Goal: Information Seeking & Learning: Learn about a topic

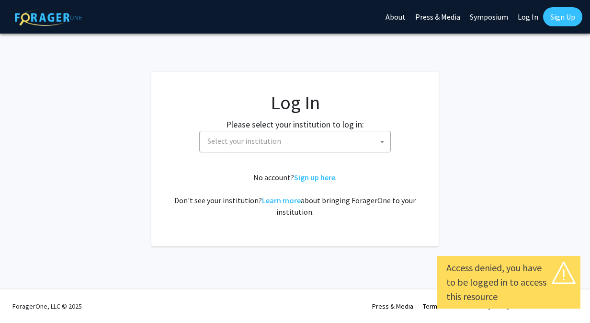
select select
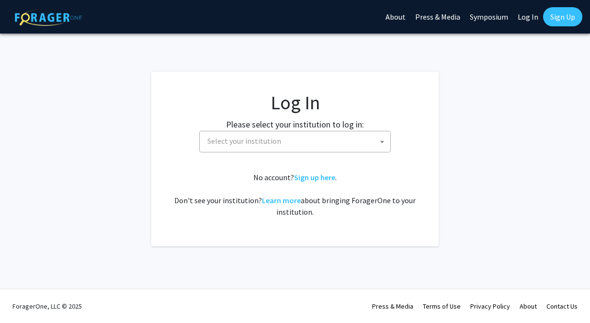
click at [267, 143] on span "Select your institution" at bounding box center [244, 141] width 74 height 10
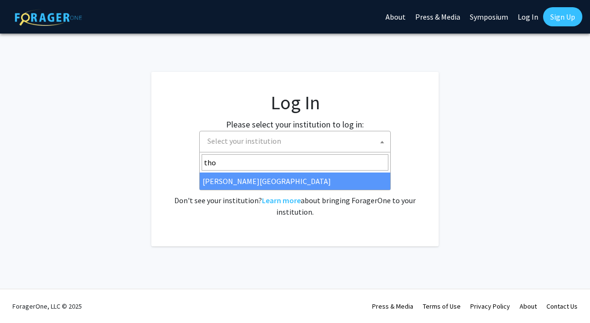
type input "tho"
select select "24"
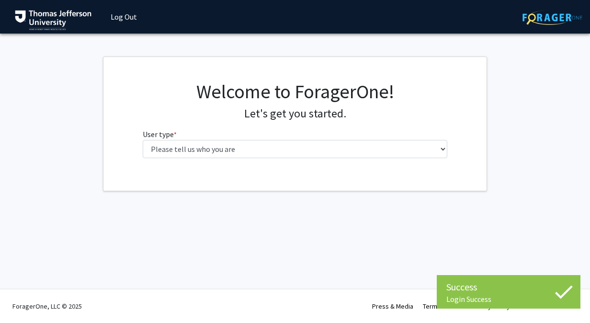
click at [365, 159] on div "Welcome to ForagerOne! Let's get you started. User type * required Please tell …" at bounding box center [294, 123] width 319 height 86
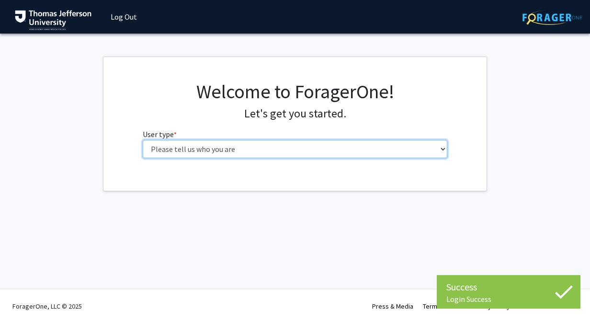
click at [362, 147] on select "Please tell us who you are Undergraduate Student Master's Student Doctoral Cand…" at bounding box center [295, 149] width 305 height 18
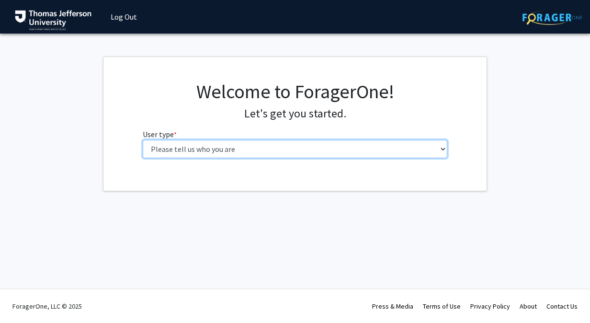
select select "3: doc"
click at [143, 140] on select "Please tell us who you are Undergraduate Student Master's Student Doctoral Cand…" at bounding box center [295, 149] width 305 height 18
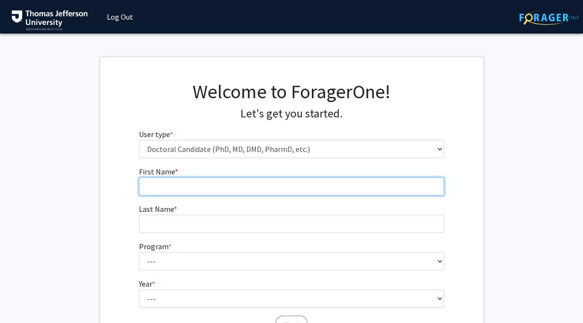
click at [275, 187] on input "First Name * required" at bounding box center [291, 186] width 305 height 18
type input "[PERSON_NAME]"
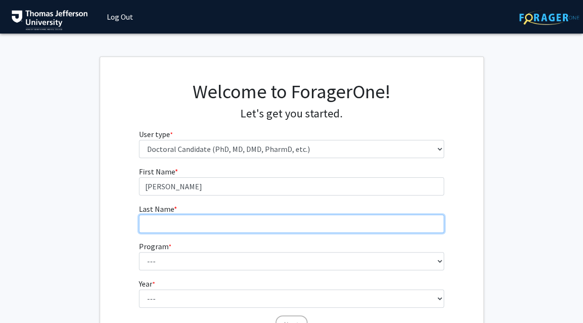
click at [253, 222] on input "Last Name * required" at bounding box center [291, 223] width 305 height 18
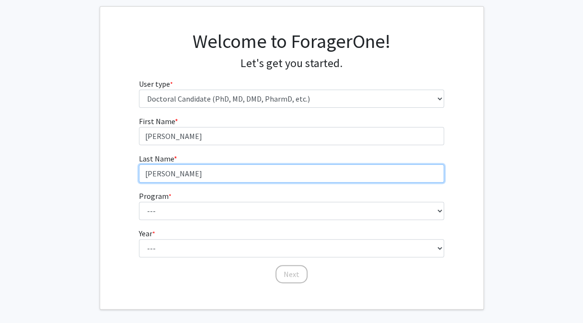
scroll to position [63, 0]
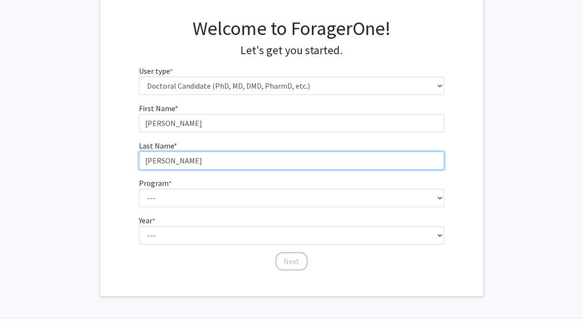
type input "[PERSON_NAME]"
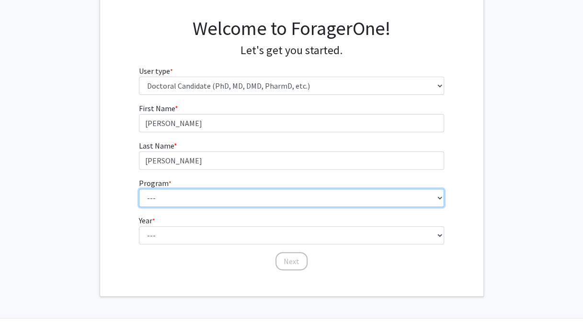
click at [224, 197] on select "--- Accelerated 3+3 BS in Health Sciences/Doctor of [MEDICAL_DATA] Accelerated …" at bounding box center [291, 198] width 305 height 18
select select "35: 815"
click at [139, 189] on select "--- Accelerated 3+3 BS in Health Sciences/Doctor of [MEDICAL_DATA] Accelerated …" at bounding box center [291, 198] width 305 height 18
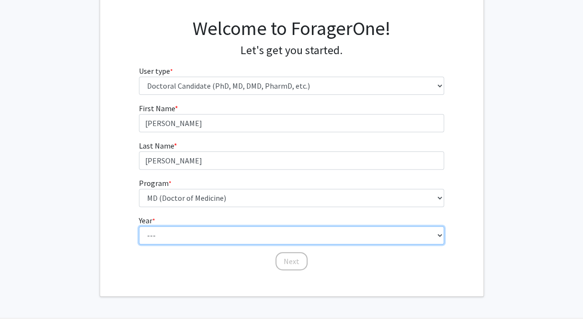
click at [227, 231] on select "--- First Year Second Year Third Year Fourth Year Fifth Year Sixth Year Seventh…" at bounding box center [291, 235] width 305 height 18
select select "1: first_year"
click at [139, 226] on select "--- First Year Second Year Third Year Fourth Year Fifth Year Sixth Year Seventh…" at bounding box center [291, 235] width 305 height 18
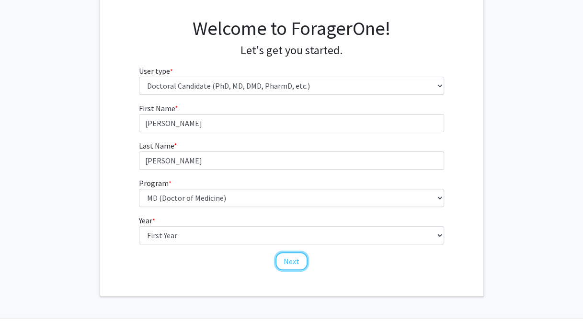
click at [290, 258] on button "Next" at bounding box center [291, 261] width 32 height 18
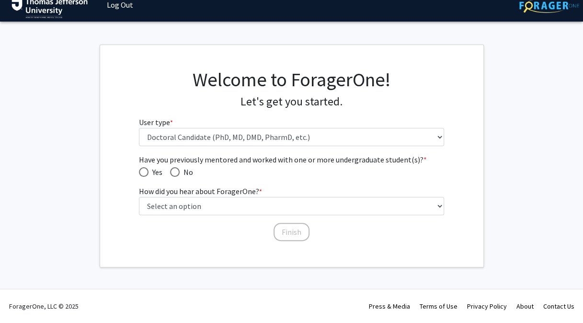
scroll to position [11, 0]
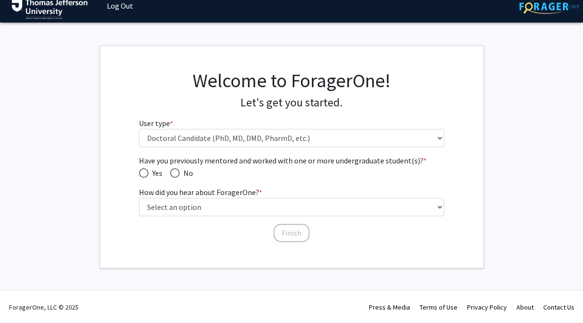
click at [144, 170] on span "Have you previously mentored and worked with one or more undergraduate student(…" at bounding box center [144, 173] width 10 height 10
click at [144, 170] on input "Yes" at bounding box center [144, 173] width 10 height 10
radio input "true"
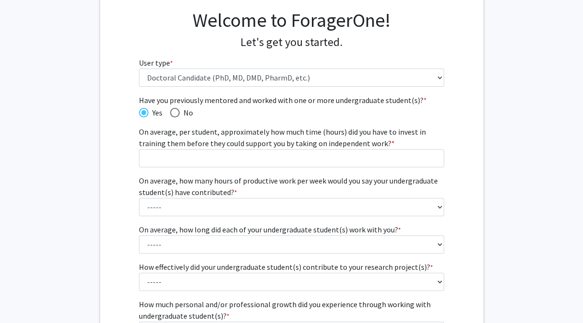
scroll to position [71, 0]
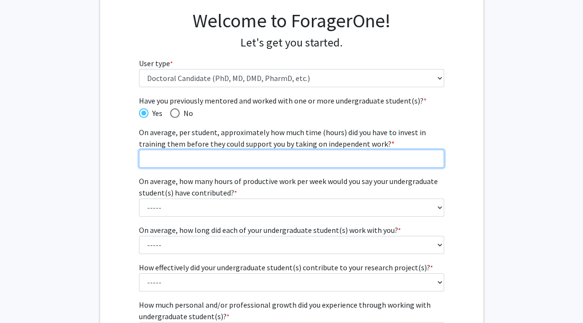
click at [391, 159] on input "On average, per student, approximately how much time (hours) did you have to in…" at bounding box center [291, 158] width 305 height 18
type input "1"
type input "8"
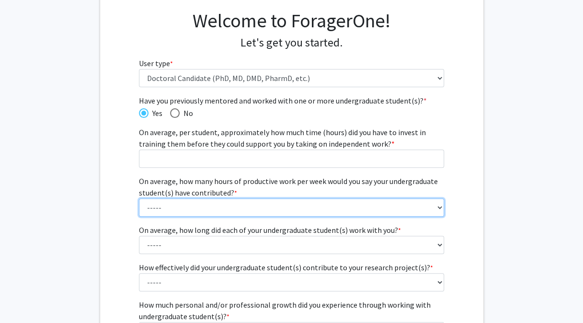
click at [385, 207] on fg-select "On average, how many hours of productive work per week would you say your under…" at bounding box center [291, 195] width 305 height 41
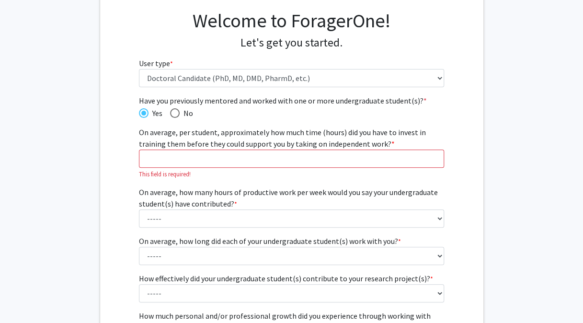
click at [385, 207] on label "On average, how many hours of productive work per week would you say your under…" at bounding box center [291, 197] width 305 height 23
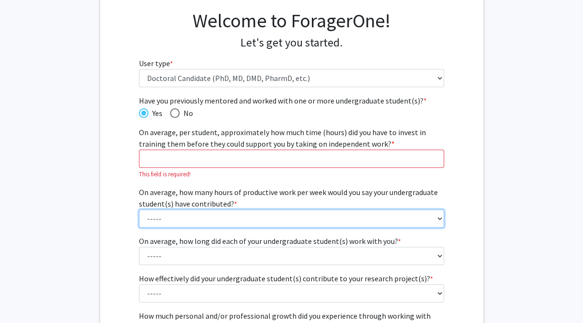
click at [385, 209] on select "----- 1 - 5 hours 6 - 10 hours 11 - 15 hours 16 - 20 hours 21 - 30 hours 31 - 4…" at bounding box center [291, 218] width 305 height 18
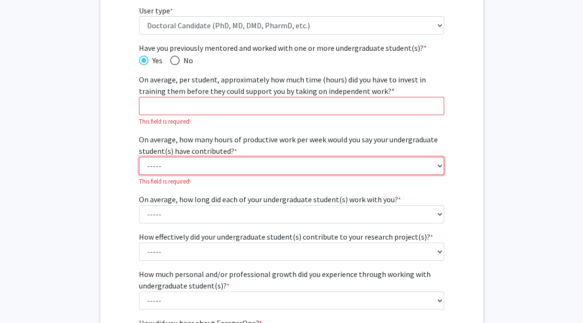
scroll to position [127, 0]
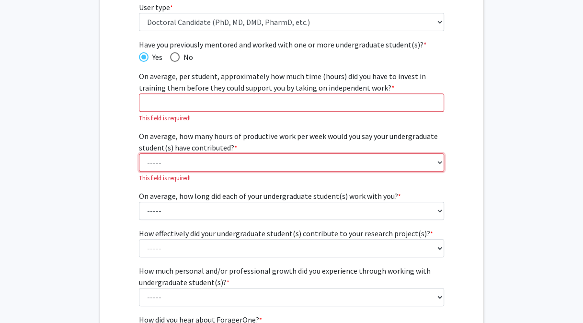
click at [377, 158] on select "----- 1 - 5 hours 6 - 10 hours 11 - 15 hours 16 - 20 hours 21 - 30 hours 31 - 4…" at bounding box center [291, 162] width 305 height 18
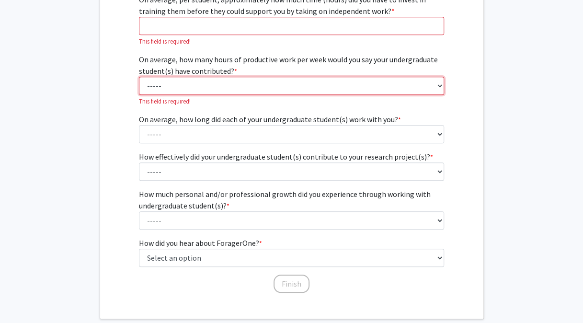
scroll to position [204, 0]
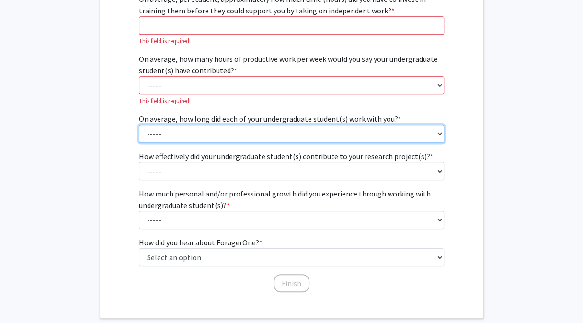
click at [317, 130] on select "----- 1 - 3 months 3 - 6 months 6 months - 1 year 1 - 2 years 2 - 3 years 3 - 4…" at bounding box center [291, 133] width 305 height 18
select select "3: 6 months - 1 year"
click at [139, 124] on select "----- 1 - 3 months 3 - 6 months 6 months - 1 year 1 - 2 years 2 - 3 years 3 - 4…" at bounding box center [291, 133] width 305 height 18
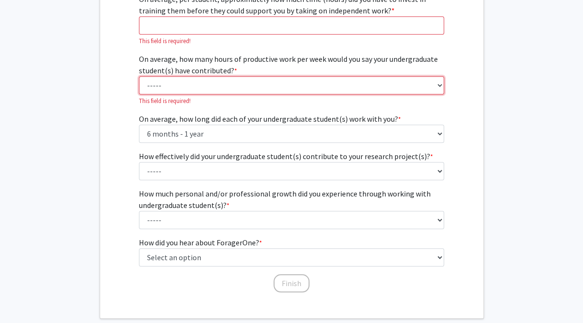
click at [272, 85] on select "----- 1 - 5 hours 6 - 10 hours 11 - 15 hours 16 - 20 hours 21 - 30 hours 31 - 4…" at bounding box center [291, 85] width 305 height 18
select select "2: 6 - 10 hours"
click at [139, 76] on select "----- 1 - 5 hours 6 - 10 hours 11 - 15 hours 16 - 20 hours 21 - 30 hours 31 - 4…" at bounding box center [291, 85] width 305 height 18
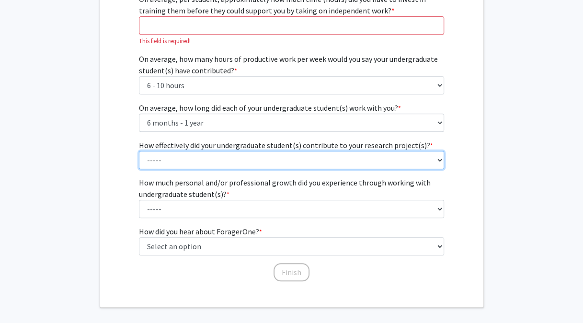
click at [270, 160] on select "----- 1 (Minimally) 2 3 (Moderately) 4 5 (Significantly)" at bounding box center [291, 160] width 305 height 18
select select "3: 3"
click at [139, 151] on select "----- 1 (Minimally) 2 3 (Moderately) 4 5 (Significantly)" at bounding box center [291, 160] width 305 height 18
click at [250, 161] on select "----- 1 (Minimally) 2 3 (Moderately) 4 5 (Significantly)" at bounding box center [291, 160] width 305 height 18
click at [139, 151] on select "----- 1 (Minimally) 2 3 (Moderately) 4 5 (Significantly)" at bounding box center [291, 160] width 305 height 18
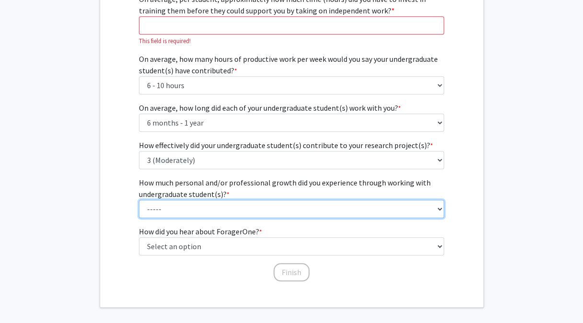
click at [288, 213] on select "----- 1 (Minimal) 2 3 (Moderate) 4 5 (Significant)" at bounding box center [291, 209] width 305 height 18
select select "5: 5"
click at [139, 200] on select "----- 1 (Minimal) 2 3 (Moderate) 4 5 (Significant)" at bounding box center [291, 209] width 305 height 18
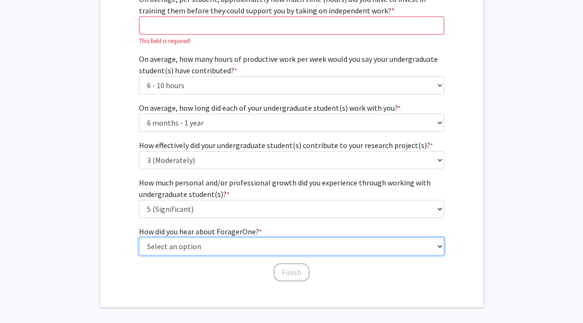
click at [235, 242] on select "Select an option Peer/student recommendation Faculty/staff recommendation Unive…" at bounding box center [291, 246] width 305 height 18
select select "2: faculty_recommendation"
click at [139, 237] on select "Select an option Peer/student recommendation Faculty/staff recommendation Unive…" at bounding box center [291, 246] width 305 height 18
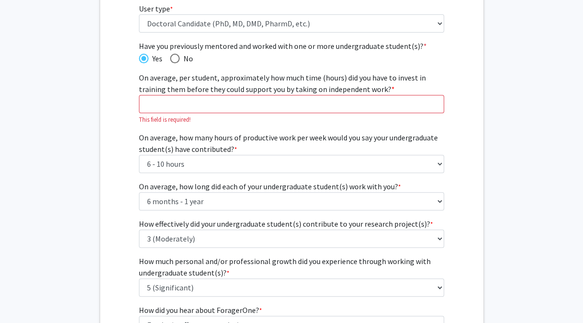
scroll to position [125, 0]
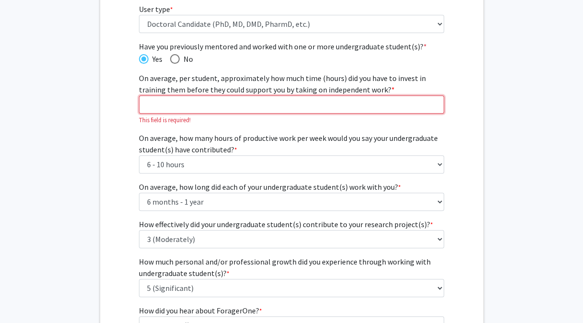
click at [167, 103] on input "On average, per student, approximately how much time (hours) did you have to in…" at bounding box center [291, 104] width 305 height 18
type input "8"
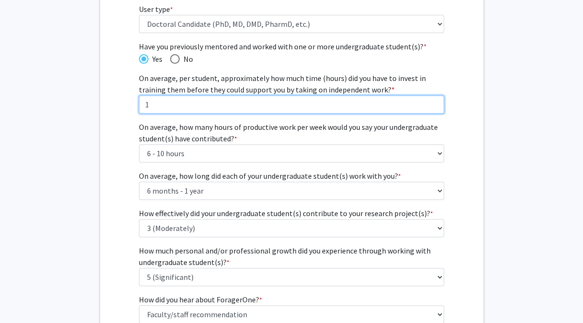
click at [433, 100] on input "1" at bounding box center [291, 104] width 305 height 18
click at [433, 100] on input "2" at bounding box center [291, 104] width 305 height 18
click at [437, 101] on input "3" at bounding box center [291, 104] width 305 height 18
click at [437, 101] on input "4" at bounding box center [291, 104] width 305 height 18
click at [437, 101] on input "5" at bounding box center [291, 104] width 305 height 18
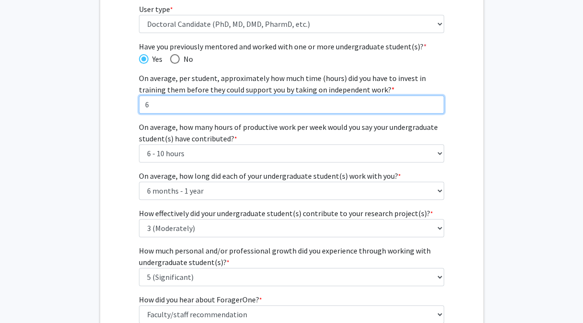
click at [437, 101] on input "6" at bounding box center [291, 104] width 305 height 18
click at [437, 101] on input "7" at bounding box center [291, 104] width 305 height 18
click at [437, 101] on input "8" at bounding box center [291, 104] width 305 height 18
click at [437, 104] on input "7" at bounding box center [291, 104] width 305 height 18
click at [437, 104] on input "6" at bounding box center [291, 104] width 305 height 18
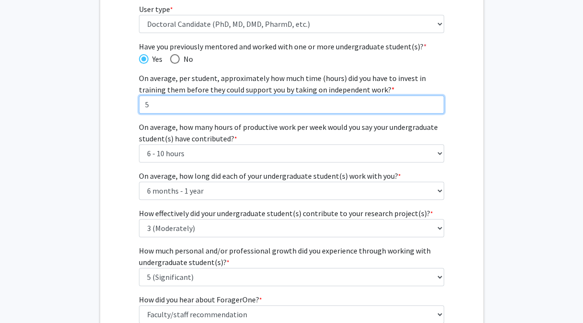
click at [437, 104] on input "5" at bounding box center [291, 104] width 305 height 18
click at [437, 104] on input "4" at bounding box center [291, 104] width 305 height 18
click at [437, 104] on input "3" at bounding box center [291, 104] width 305 height 18
click at [437, 104] on input "2" at bounding box center [291, 104] width 305 height 18
click at [437, 104] on input "1" at bounding box center [291, 104] width 305 height 18
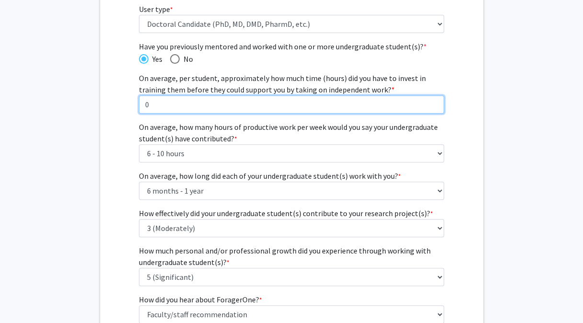
type input "0"
click at [437, 104] on input "0" at bounding box center [291, 104] width 305 height 18
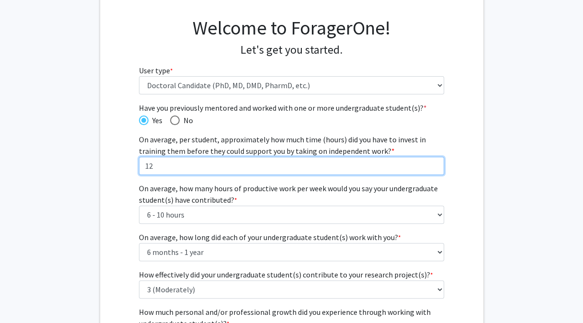
scroll to position [46, 0]
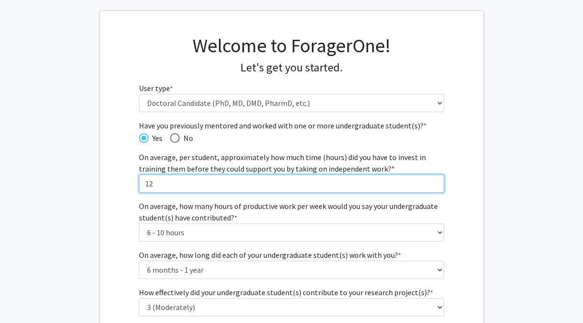
type input "1"
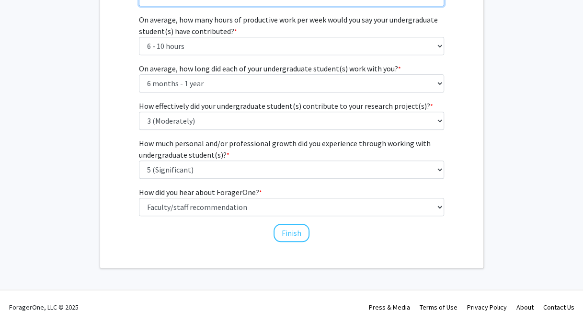
type input "20"
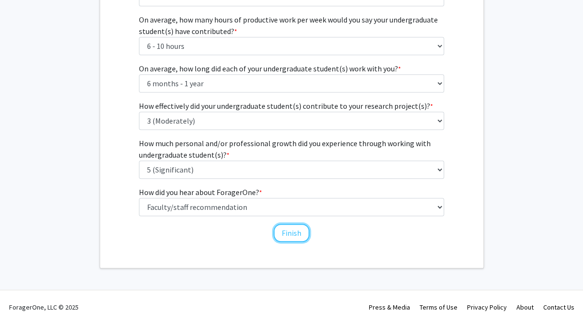
click at [288, 235] on button "Finish" at bounding box center [291, 233] width 36 height 18
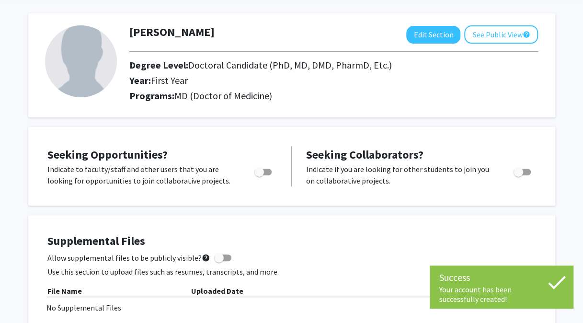
scroll to position [38, 0]
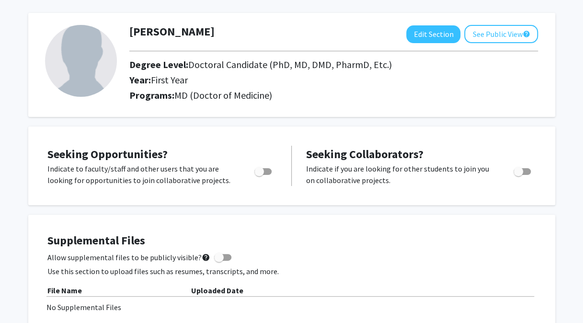
click at [261, 171] on span "Toggle" at bounding box center [259, 172] width 10 height 10
click at [259, 175] on input "Are you actively seeking opportunities?" at bounding box center [258, 175] width 0 height 0
checkbox input "true"
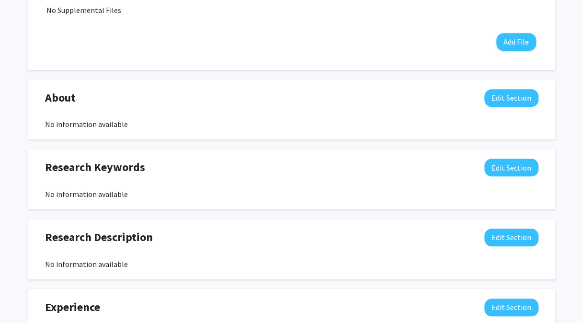
scroll to position [336, 0]
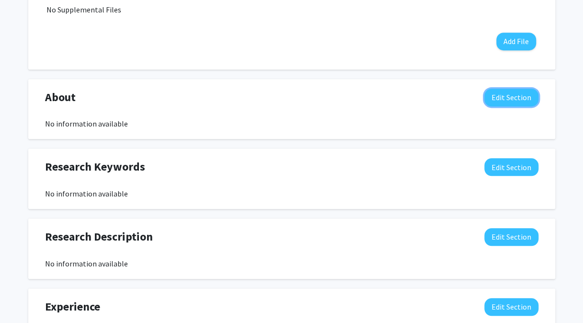
click at [514, 97] on button "Edit Section" at bounding box center [511, 98] width 54 height 18
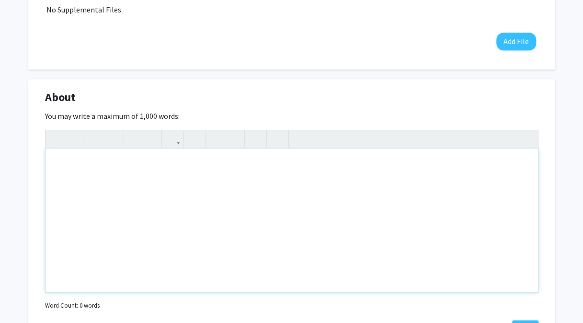
click at [243, 207] on div "Note to users with screen readers: Please deactivate our accessibility plugin f…" at bounding box center [291, 220] width 492 height 144
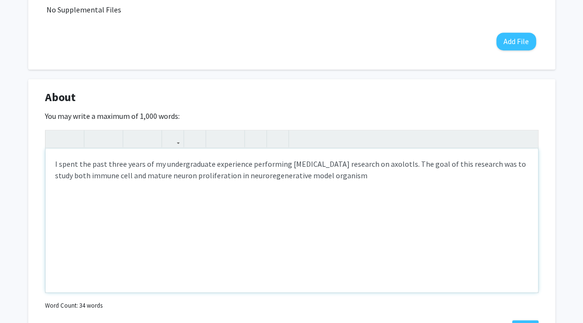
click at [262, 181] on div "I spent the past three years of my undergraduate experience performing [MEDICAL…" at bounding box center [291, 220] width 492 height 144
click at [367, 175] on div "I spent the past three years of my undergraduate experience performing [MEDICAL…" at bounding box center [291, 220] width 492 height 144
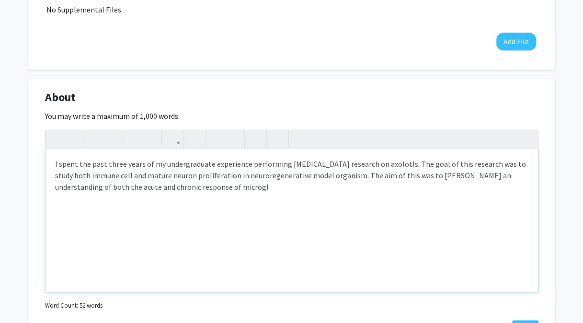
click at [405, 172] on div "I spent the past three years of my undergraduate experience performing [MEDICAL…" at bounding box center [291, 220] width 492 height 144
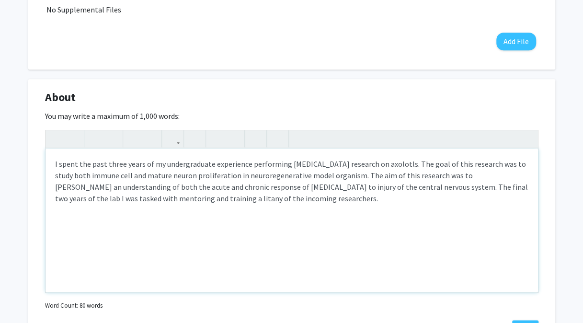
click at [243, 177] on div "I spent the past three years of my undergraduate experience performing [MEDICAL…" at bounding box center [291, 220] width 492 height 144
click at [313, 199] on div "I spent the past three years of my undergraduate experience performing [MEDICAL…" at bounding box center [291, 220] width 492 height 144
click at [376, 176] on div "I spent the past three years of my undergraduate experience performing [MEDICAL…" at bounding box center [291, 220] width 492 height 144
click at [440, 165] on div "I spent the past three years of my undergraduate experience performing [MEDICAL…" at bounding box center [291, 220] width 492 height 144
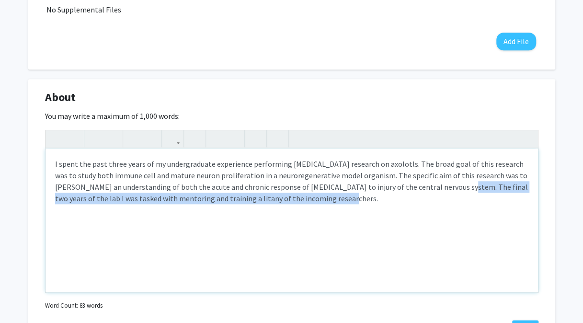
drag, startPoint x: 325, startPoint y: 198, endPoint x: 426, endPoint y: 191, distance: 102.2
click at [426, 191] on div "I spent the past three years of my undergraduate experience performing [MEDICAL…" at bounding box center [291, 220] width 492 height 144
copy div "The final two years of the lab I was tasked with mentoring and training a litan…"
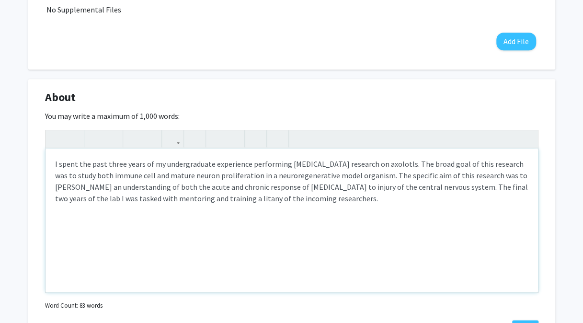
type textarea "I spent the past three years of my undergraduate experience performing [MEDICAL…"
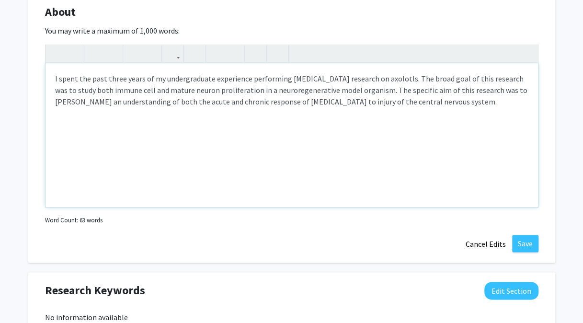
scroll to position [420, 0]
click at [528, 242] on button "Save" at bounding box center [525, 243] width 26 height 17
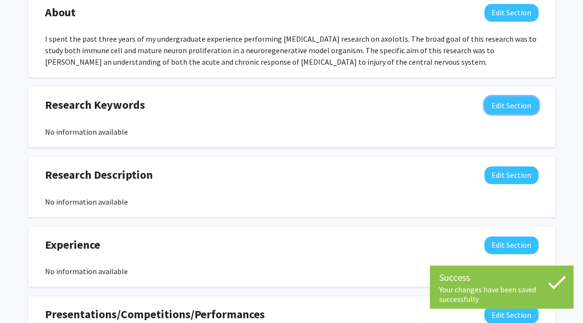
click at [496, 110] on button "Edit Section" at bounding box center [511, 105] width 54 height 18
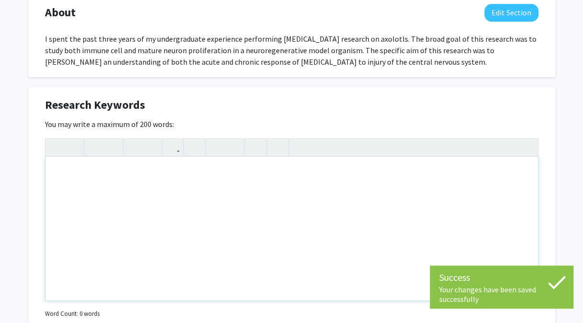
click at [282, 203] on div "Note to users with screen readers: Please deactivate our accessibility plugin f…" at bounding box center [291, 229] width 492 height 144
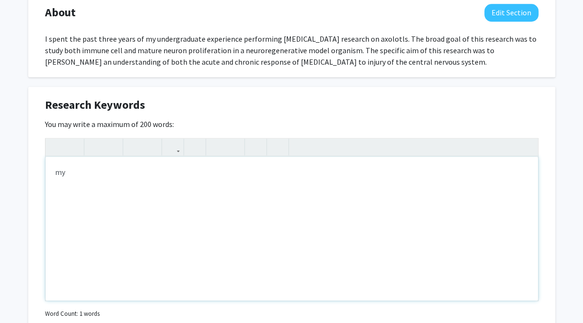
type textarea "m"
type textarea "[MEDICAL_DATA], [MEDICAL_DATA], CNS, NeuN, Anti-MBP,&nbsp;"
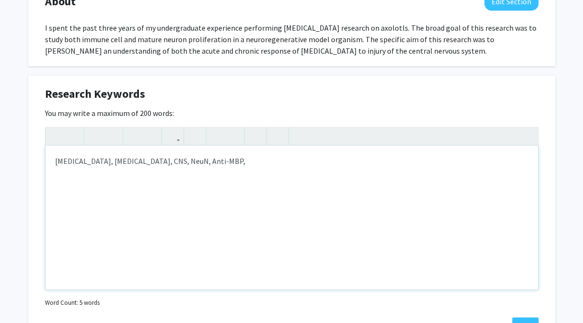
scroll to position [431, 0]
click at [211, 171] on div "[MEDICAL_DATA], [MEDICAL_DATA], CNS, NeuN, Anti-MBP," at bounding box center [291, 218] width 492 height 144
drag, startPoint x: 209, startPoint y: 171, endPoint x: 102, endPoint y: 170, distance: 106.7
click at [102, 170] on div "[MEDICAL_DATA], [MEDICAL_DATA], CNS, NeuN, Anti-MBP," at bounding box center [291, 218] width 492 height 144
click at [575, 183] on div "[PERSON_NAME] Edit Section See Public View help Degree Level: Doctoral Candidat…" at bounding box center [291, 164] width 583 height 1121
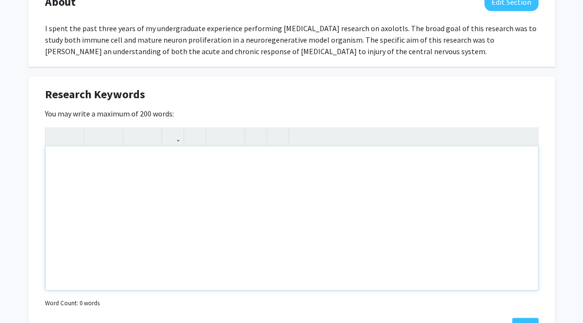
click at [528, 140] on div "Insert link Remove link" at bounding box center [291, 208] width 493 height 163
click at [582, 14] on div "[PERSON_NAME] Edit Section See Public View help Degree Level: Doctoral Candidat…" at bounding box center [291, 164] width 583 height 1121
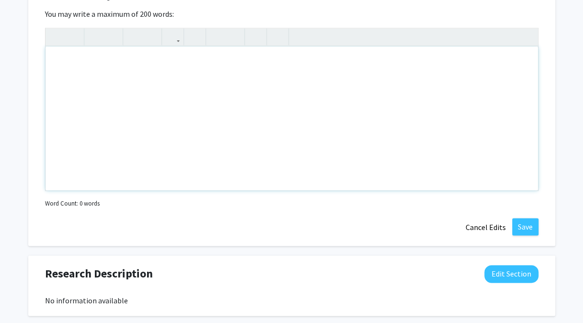
scroll to position [527, 0]
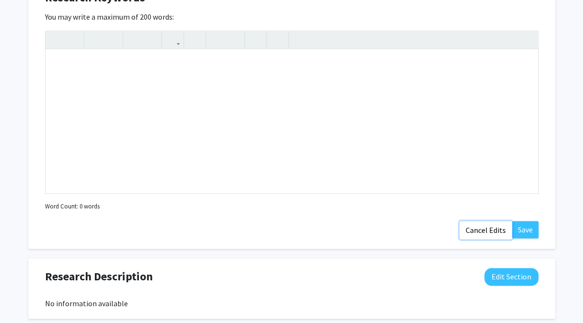
click at [493, 231] on button "Cancel Edits" at bounding box center [485, 230] width 53 height 18
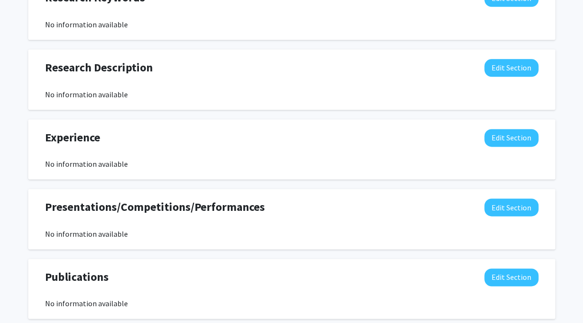
click at [493, 231] on div "No information available" at bounding box center [291, 233] width 493 height 11
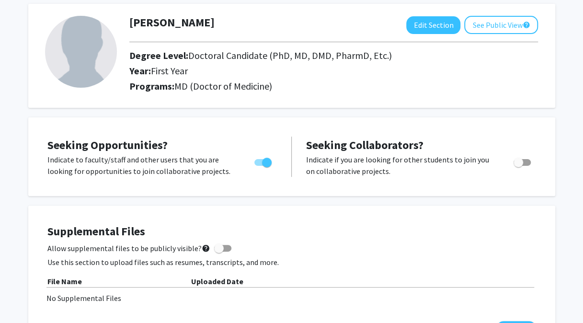
scroll to position [0, 0]
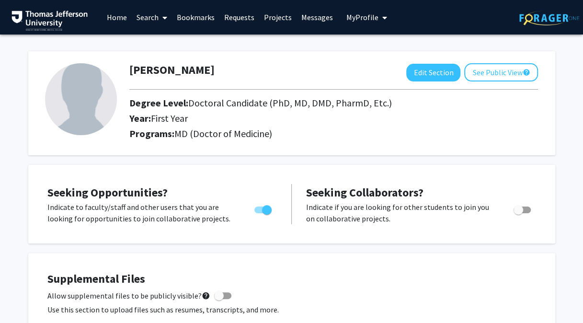
click at [147, 15] on link "Search" at bounding box center [152, 17] width 40 height 34
click at [161, 45] on span "Faculty/Staff" at bounding box center [167, 43] width 70 height 19
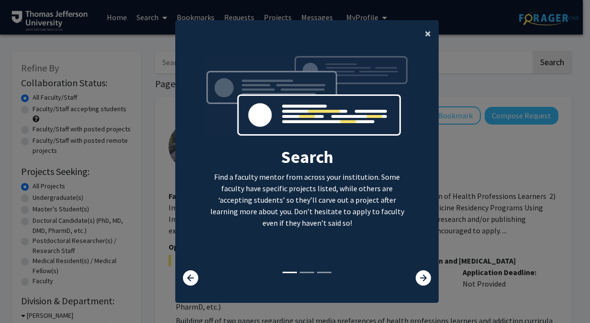
click at [425, 36] on span "×" at bounding box center [428, 33] width 6 height 15
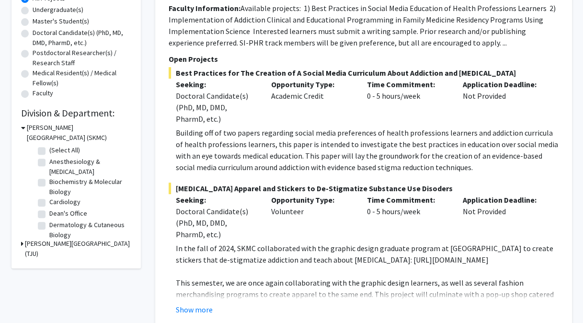
scroll to position [192, 0]
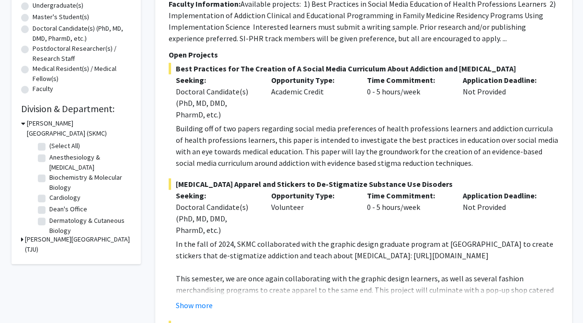
click at [34, 235] on h3 "[PERSON_NAME][GEOGRAPHIC_DATA] (TJU)" at bounding box center [78, 244] width 106 height 20
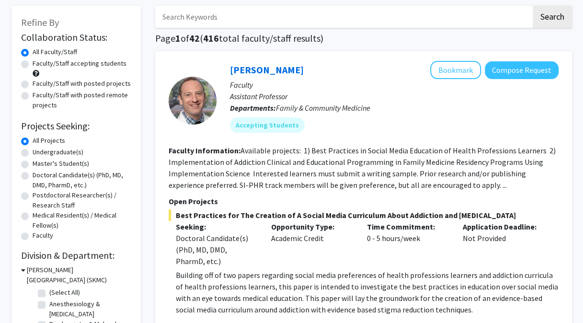
scroll to position [42, 0]
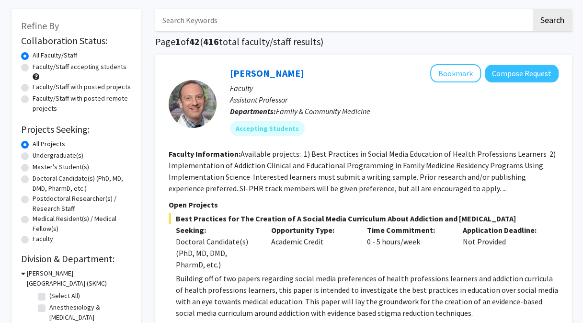
click at [217, 26] on input "Search Keywords" at bounding box center [343, 20] width 376 height 22
type input "neuro"
click at [532, 9] on button "Search" at bounding box center [551, 20] width 39 height 22
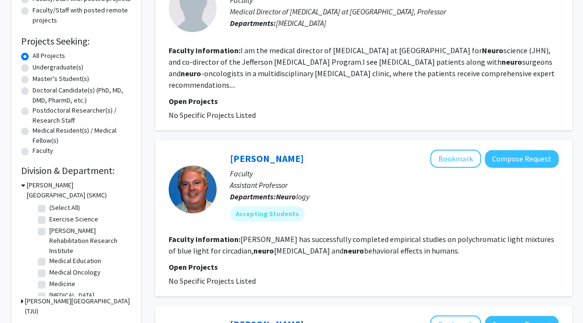
scroll to position [131, 0]
click at [48, 185] on h3 "[PERSON_NAME][GEOGRAPHIC_DATA] (SKMC)" at bounding box center [79, 189] width 104 height 20
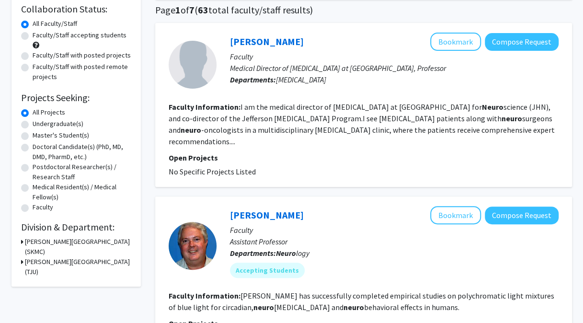
scroll to position [94, 0]
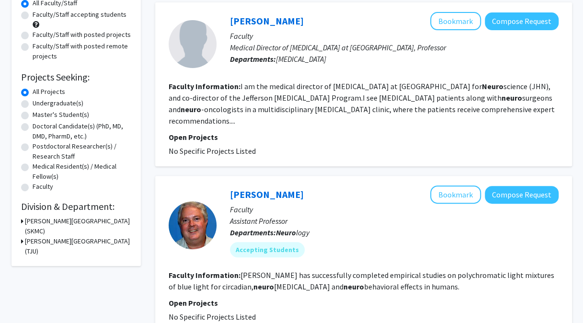
click at [33, 14] on label "Faculty/Staff accepting students" at bounding box center [80, 15] width 94 height 10
click at [33, 14] on input "Faculty/Staff accepting students" at bounding box center [36, 13] width 6 height 6
radio input "true"
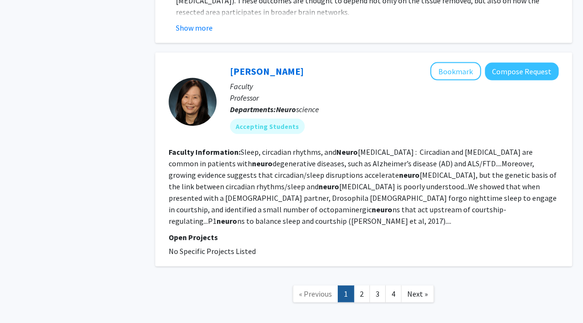
scroll to position [2639, 0]
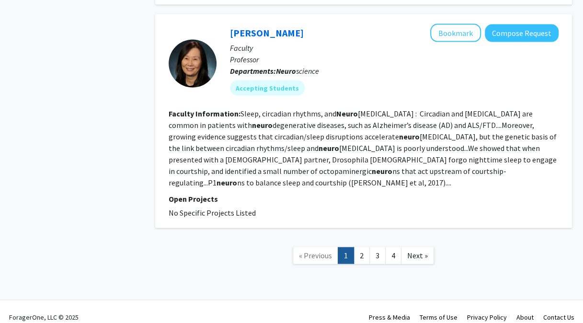
click at [364, 247] on link "2" at bounding box center [361, 255] width 16 height 17
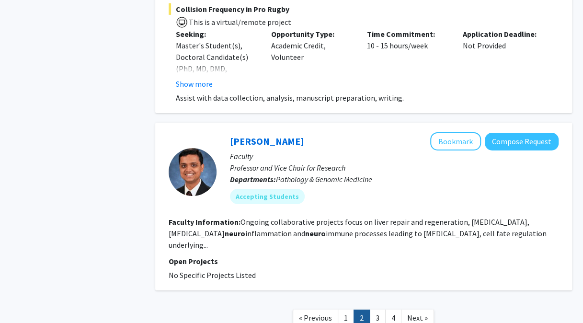
scroll to position [3291, 0]
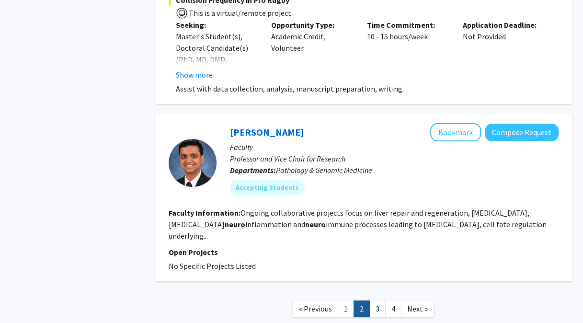
click at [346, 300] on link "1" at bounding box center [345, 308] width 16 height 17
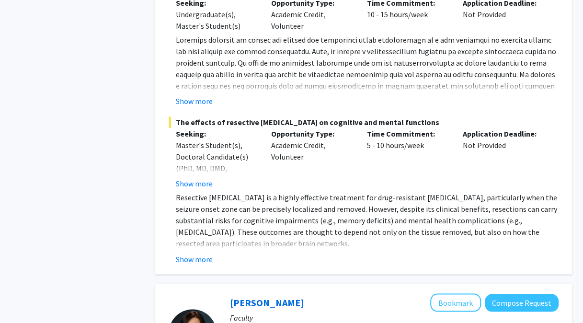
scroll to position [2370, 0]
click at [203, 182] on button "Show more" at bounding box center [194, 183] width 37 height 11
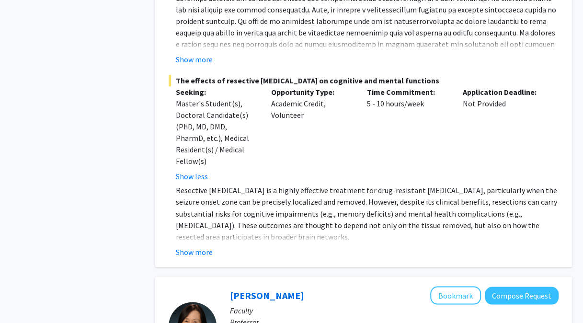
scroll to position [2417, 0]
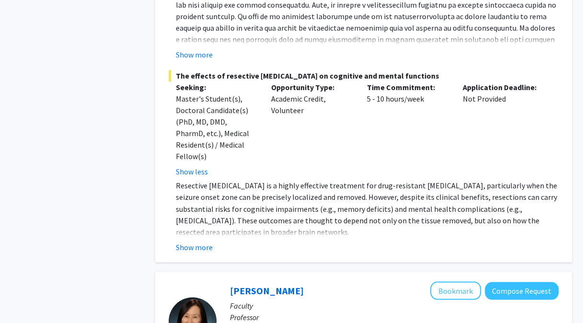
click at [205, 241] on button "Show more" at bounding box center [194, 246] width 37 height 11
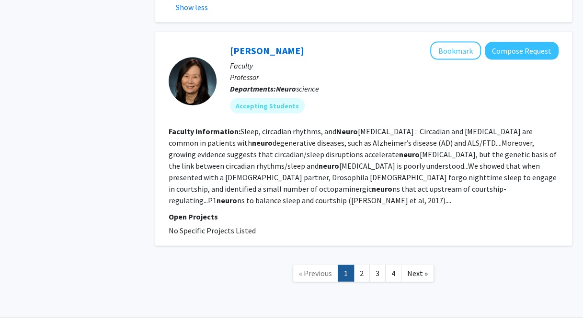
scroll to position [2708, 0]
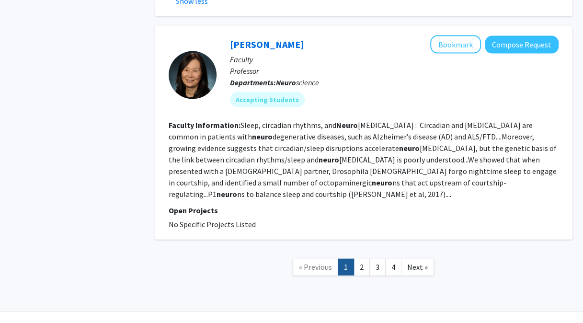
click at [378, 258] on link "3" at bounding box center [377, 266] width 16 height 17
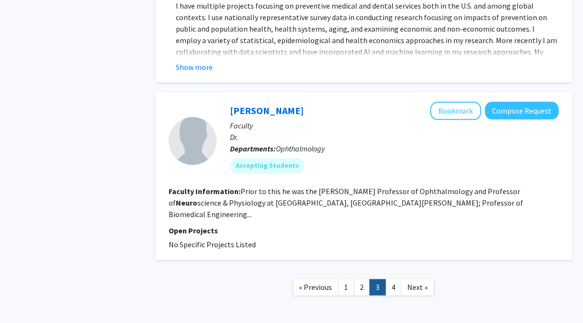
scroll to position [2162, 0]
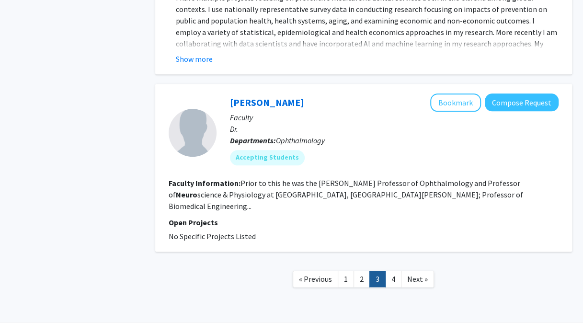
click at [393, 270] on link "4" at bounding box center [393, 278] width 16 height 17
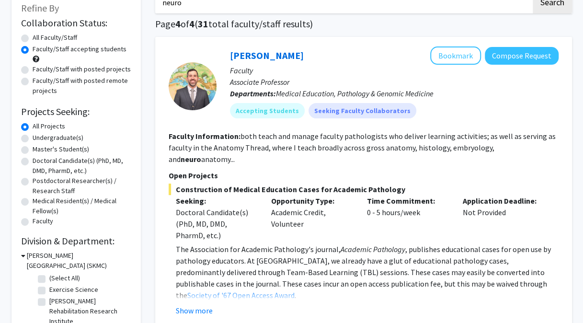
scroll to position [59, 0]
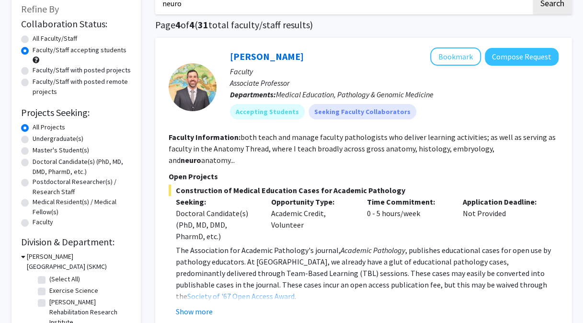
click at [315, 184] on span "Construction of Medical Education Cases for Academic Pathology" at bounding box center [363, 189] width 390 height 11
drag, startPoint x: 315, startPoint y: 178, endPoint x: 283, endPoint y: 198, distance: 37.6
click at [283, 198] on div "Opportunity Type: Academic Credit, Volunteer" at bounding box center [312, 219] width 96 height 46
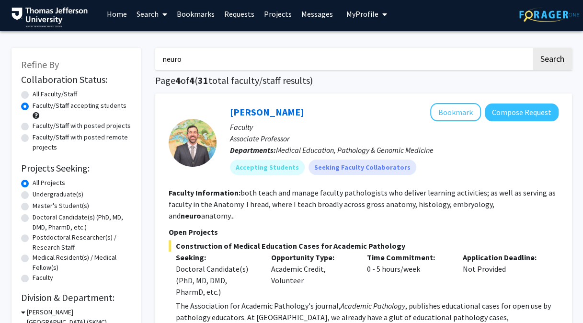
scroll to position [0, 0]
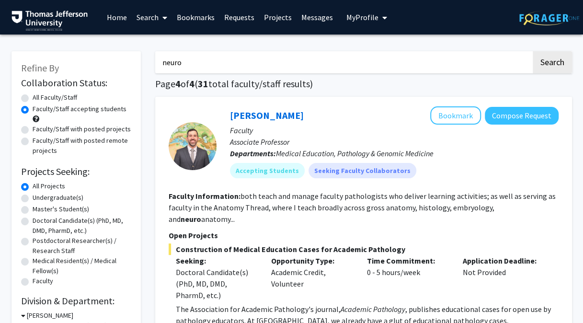
click at [434, 64] on input "neuro" at bounding box center [343, 62] width 376 height 22
type input "n"
type input "[MEDICAL_DATA]"
click at [532, 51] on button "Search" at bounding box center [551, 62] width 39 height 22
radio input "true"
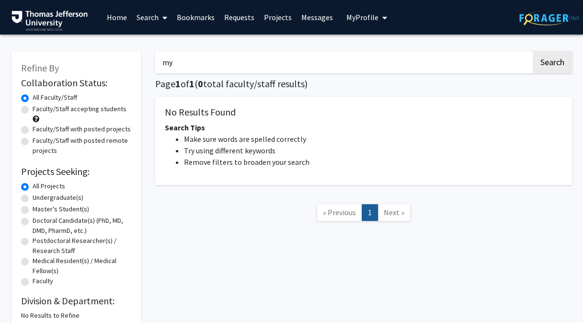
type input "m"
click at [532, 51] on button "Search" at bounding box center [551, 62] width 39 height 22
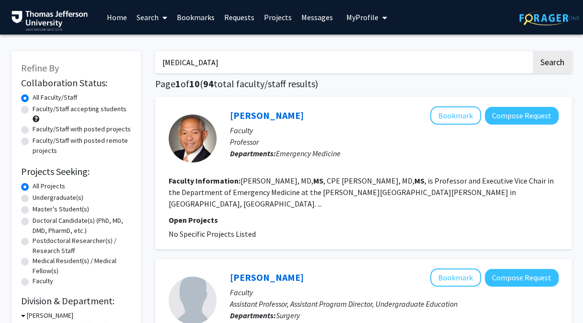
type input "[MEDICAL_DATA]"
click at [532, 51] on button "Search" at bounding box center [551, 62] width 39 height 22
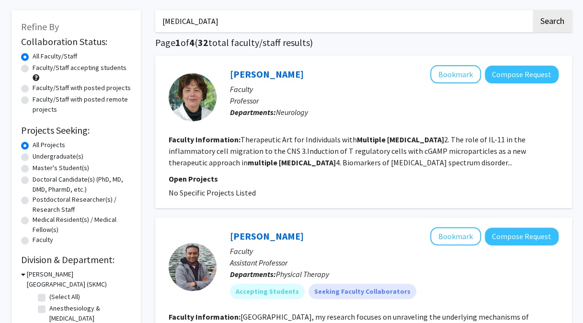
scroll to position [42, 0]
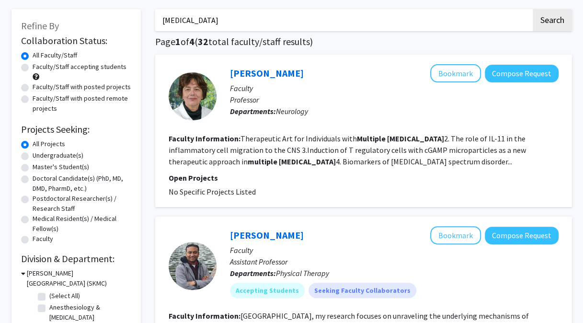
click at [388, 164] on fg-read-more "Therapeutic Art for Individuals with [MEDICAL_DATA] 2. The role of IL-11 in the…" at bounding box center [346, 150] width 357 height 33
click at [239, 194] on span "No Specific Projects Listed" at bounding box center [211, 192] width 87 height 10
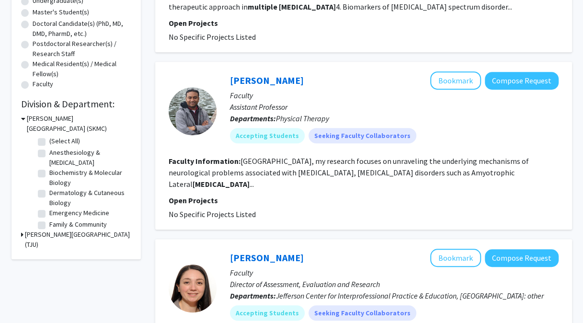
scroll to position [0, 0]
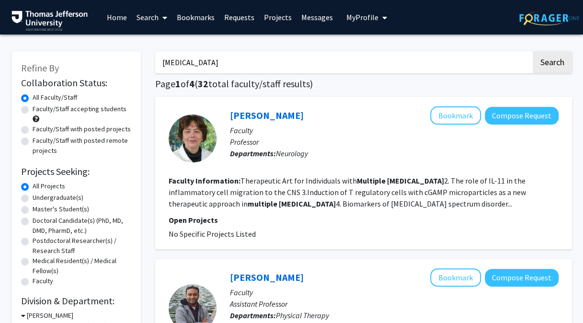
click at [290, 115] on link "[PERSON_NAME]" at bounding box center [267, 115] width 74 height 12
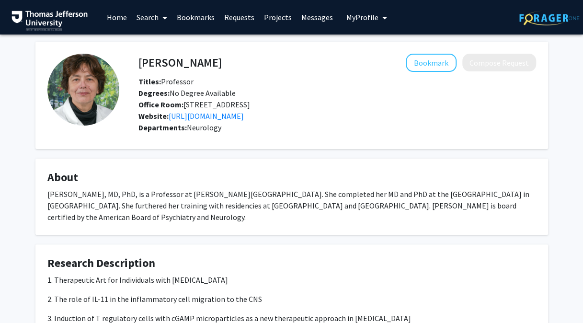
click at [325, 223] on div "[PERSON_NAME], MD, PhD, is a Professor at [PERSON_NAME][GEOGRAPHIC_DATA]. She c…" at bounding box center [291, 205] width 488 height 34
click at [88, 90] on img at bounding box center [83, 90] width 72 height 72
click at [78, 93] on img at bounding box center [83, 90] width 72 height 72
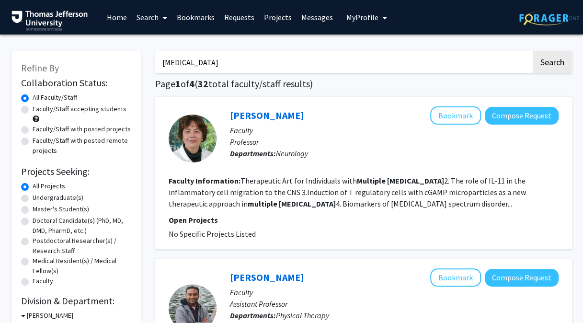
click at [285, 116] on link "[PERSON_NAME]" at bounding box center [267, 115] width 74 height 12
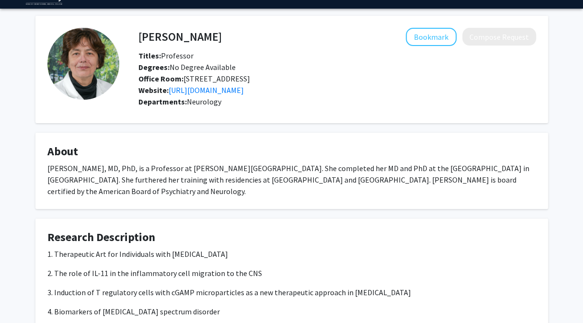
scroll to position [25, 0]
